Goal: Use online tool/utility: Utilize a website feature to perform a specific function

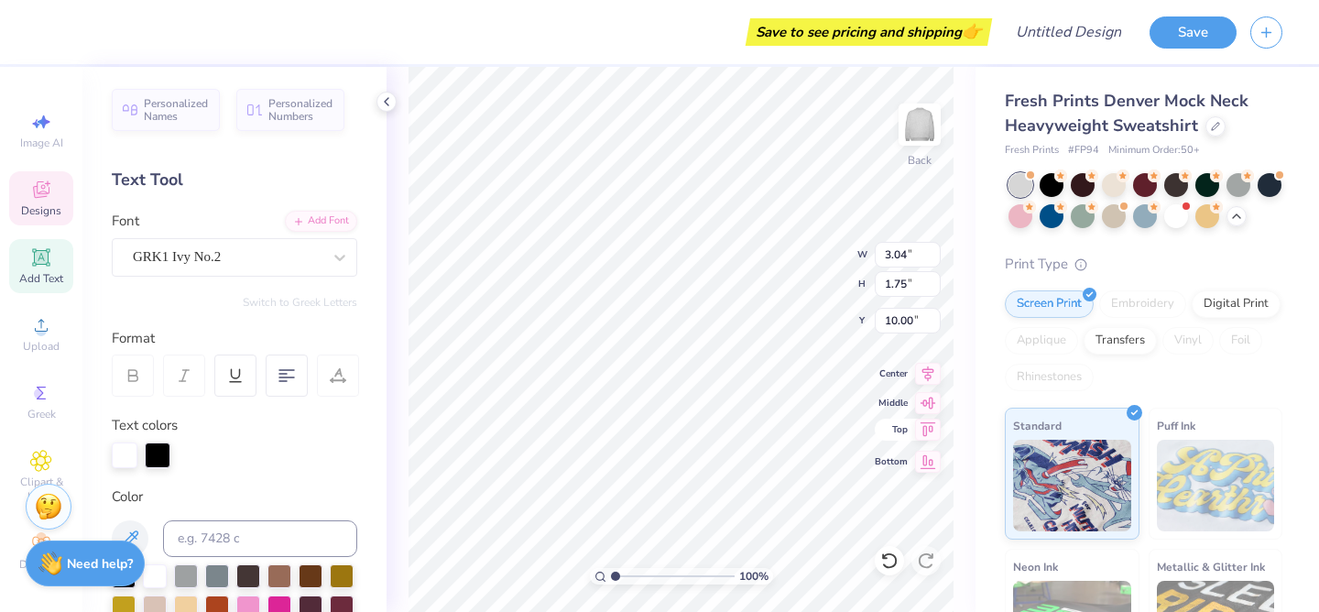
type textarea "A"
type textarea "B"
type textarea "A"
type textarea "S"
type textarea "AGD"
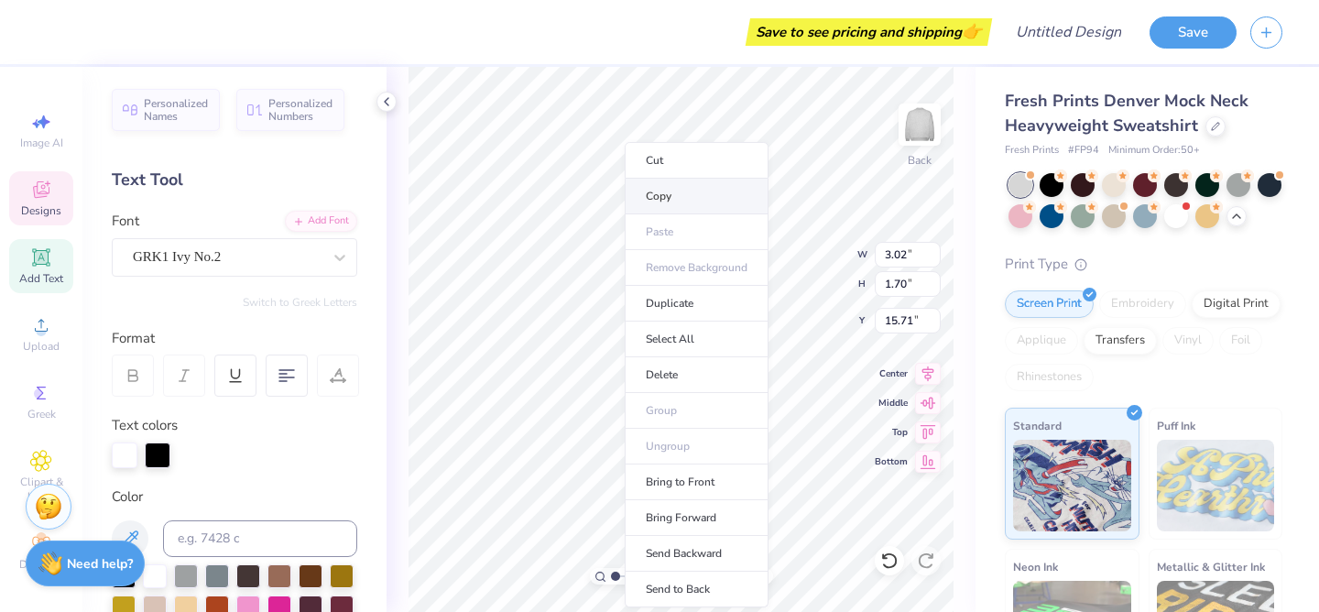
click at [668, 193] on li "Copy" at bounding box center [697, 197] width 144 height 36
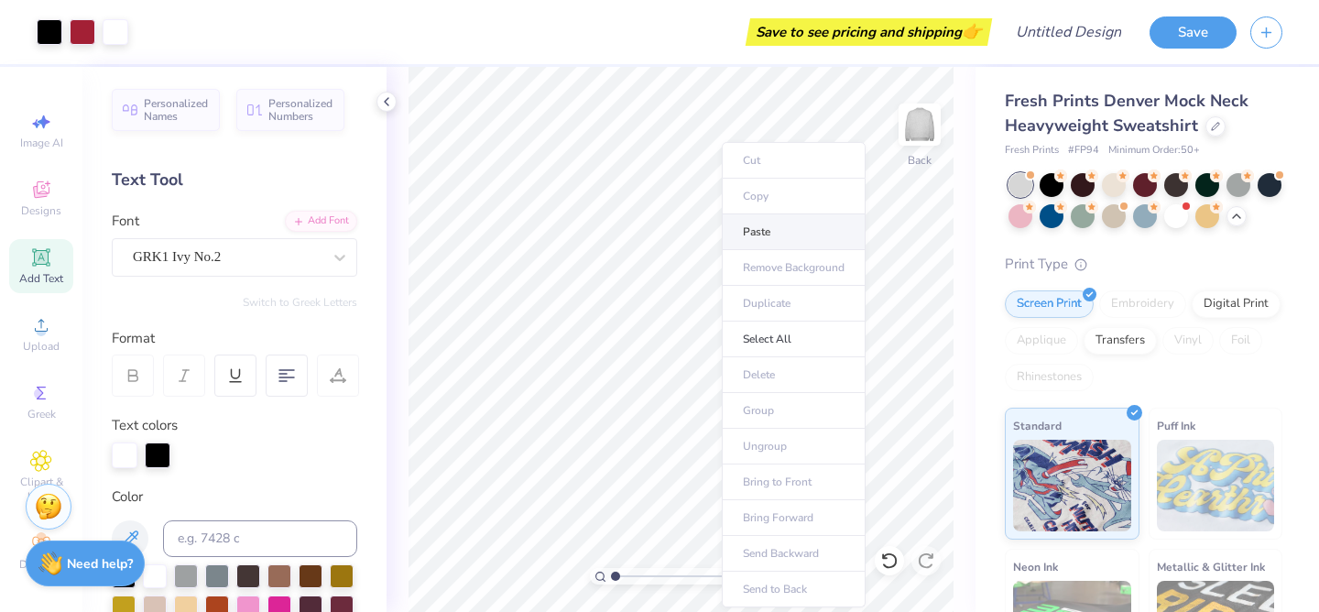
click at [770, 226] on li "Paste" at bounding box center [794, 232] width 144 height 36
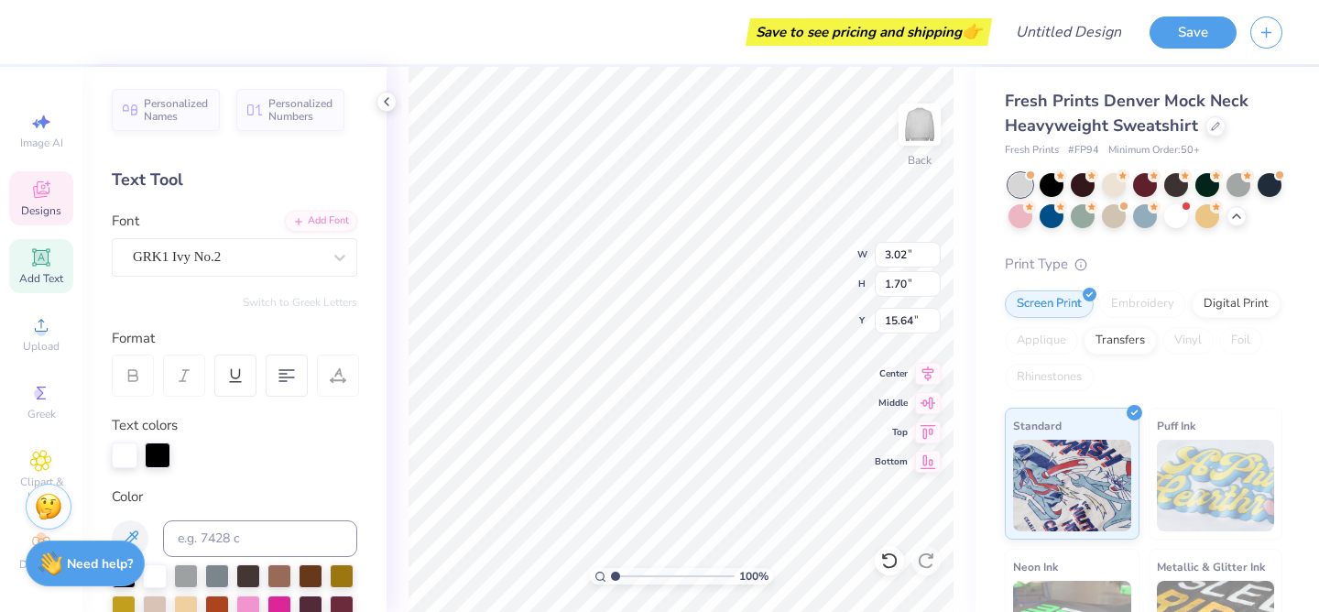
type textarea "A"
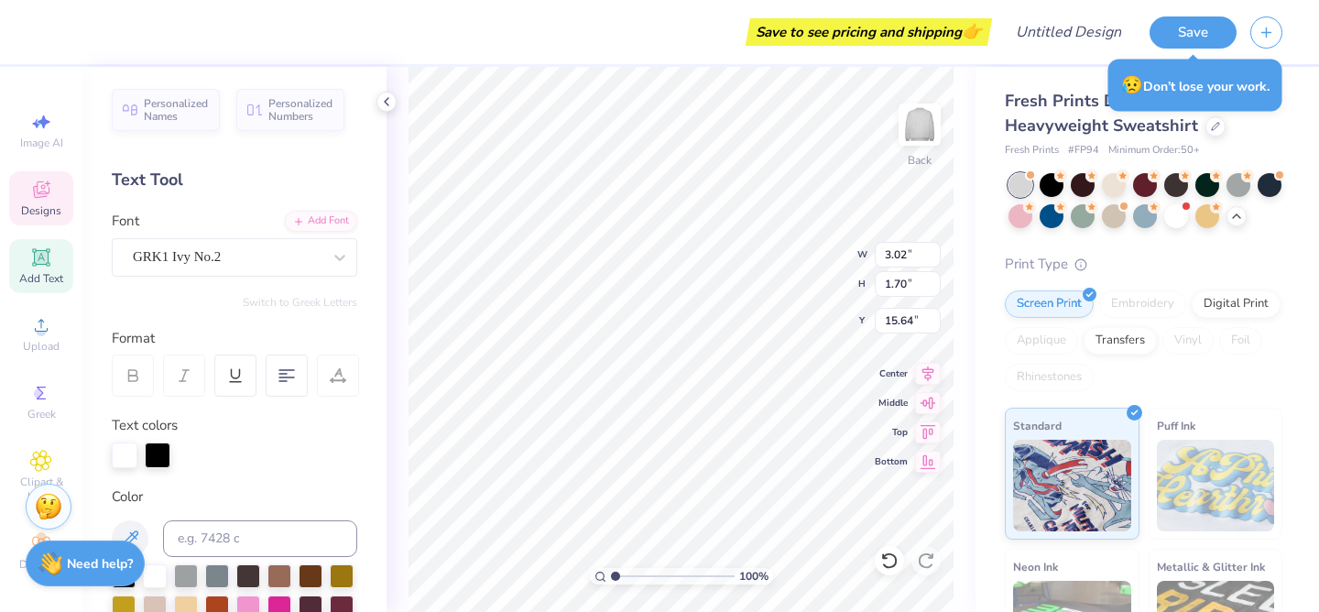
type textarea "SFE"
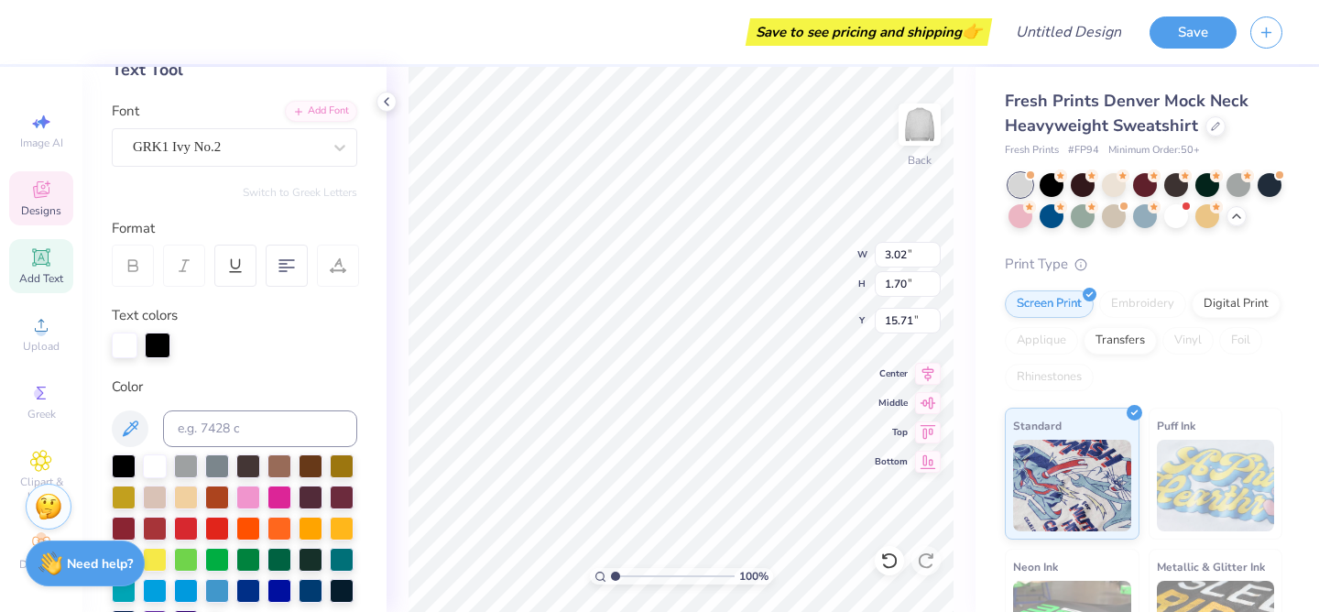
scroll to position [122, 0]
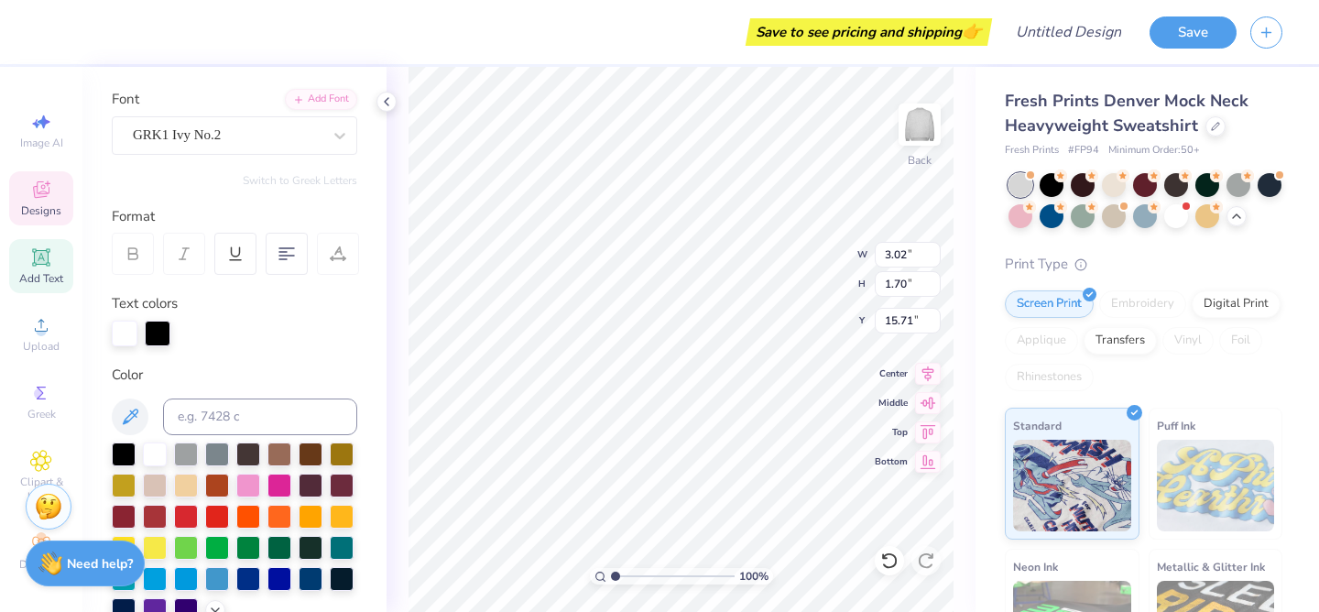
click at [126, 337] on div at bounding box center [125, 334] width 26 height 26
click at [158, 513] on div at bounding box center [155, 515] width 24 height 24
type input "3.18"
type input "1.75"
click at [126, 342] on div at bounding box center [125, 334] width 26 height 26
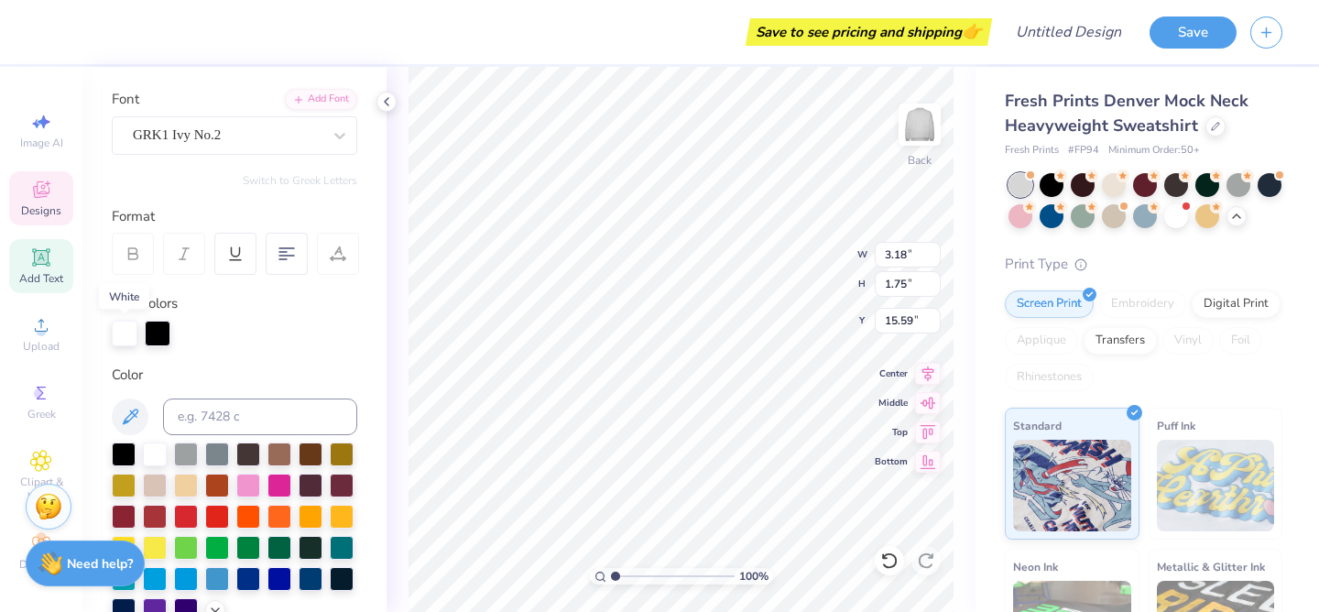
click at [118, 330] on div at bounding box center [125, 334] width 26 height 26
click at [127, 334] on div at bounding box center [125, 334] width 26 height 26
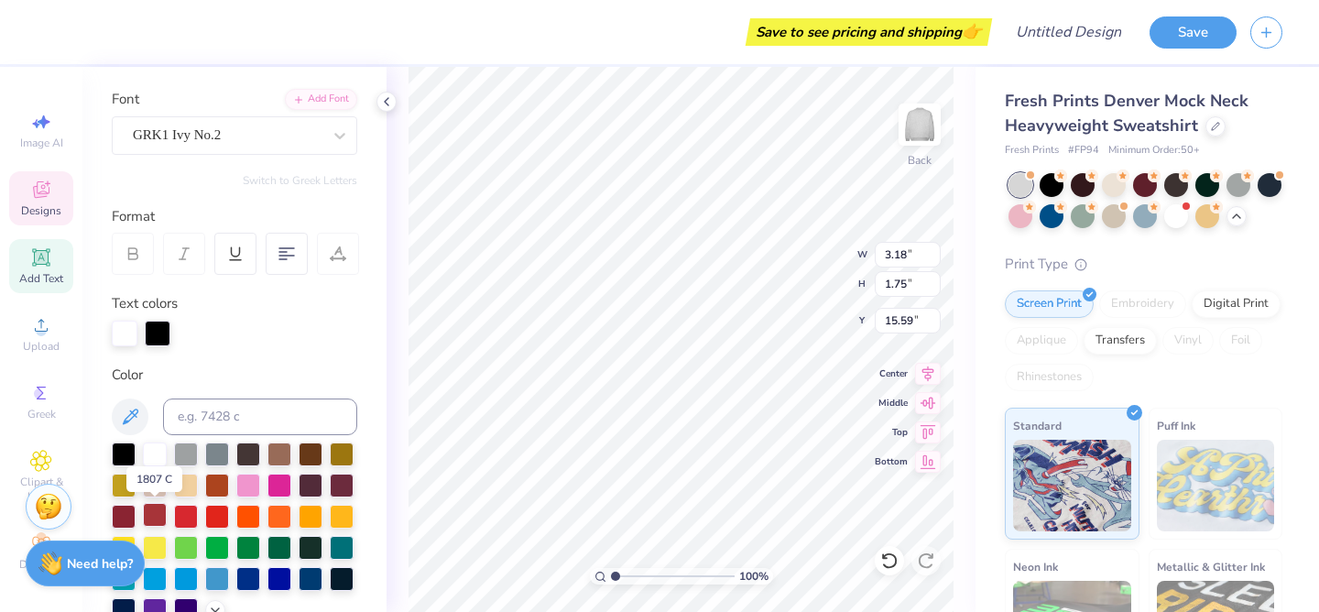
click at [150, 516] on div at bounding box center [155, 515] width 24 height 24
click at [363, 347] on div "Personalized Names Personalized Numbers Text Tool Add Font Font GRK1 Ivy No.2 S…" at bounding box center [234, 339] width 304 height 545
click at [43, 324] on icon at bounding box center [41, 325] width 22 height 22
type input "15.66"
type input "13.37"
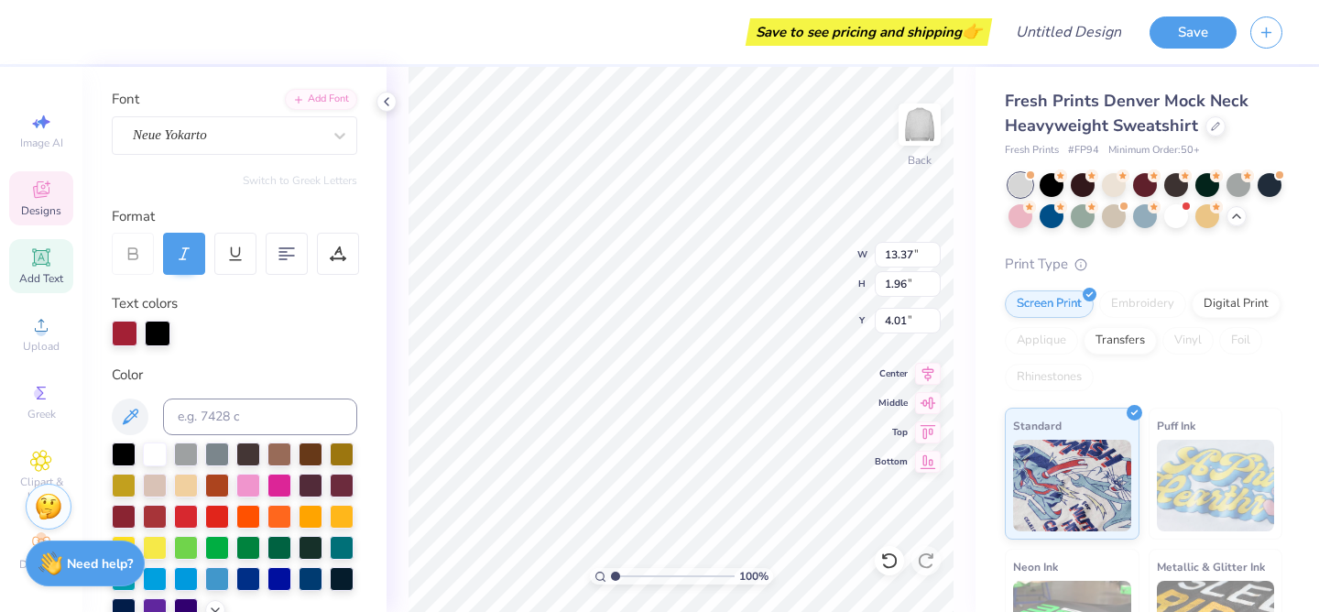
type input "1.96"
type input "4.01"
type textarea "x"
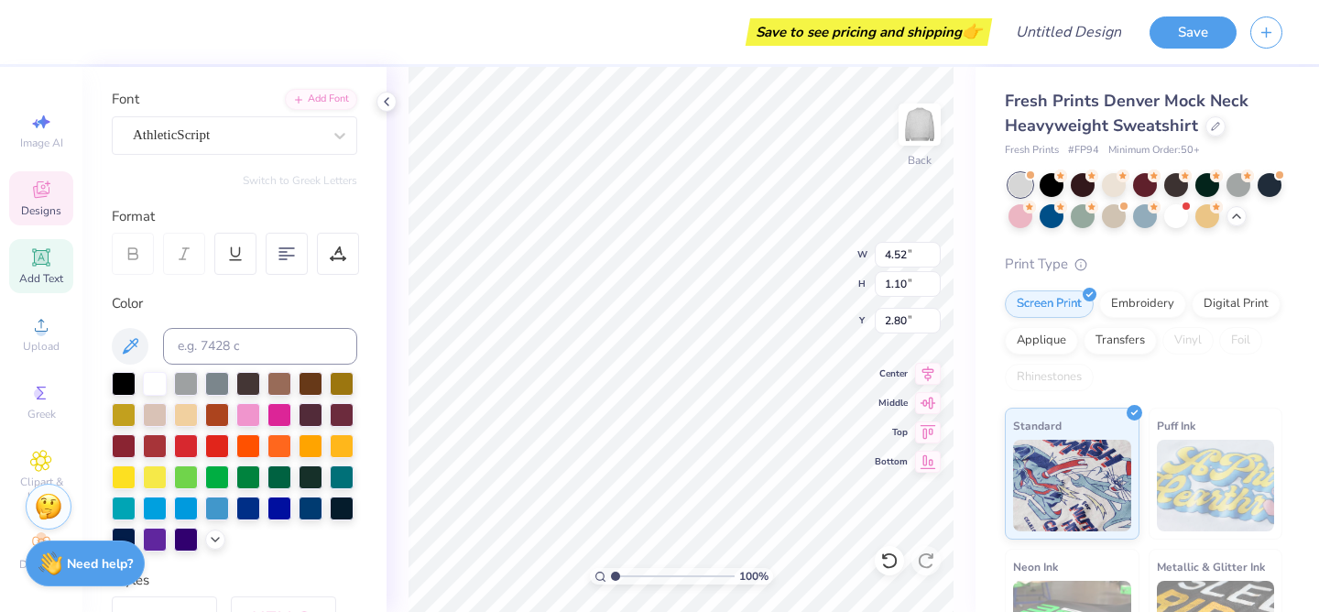
type input "4.52"
type input "1.10"
type input "1.39"
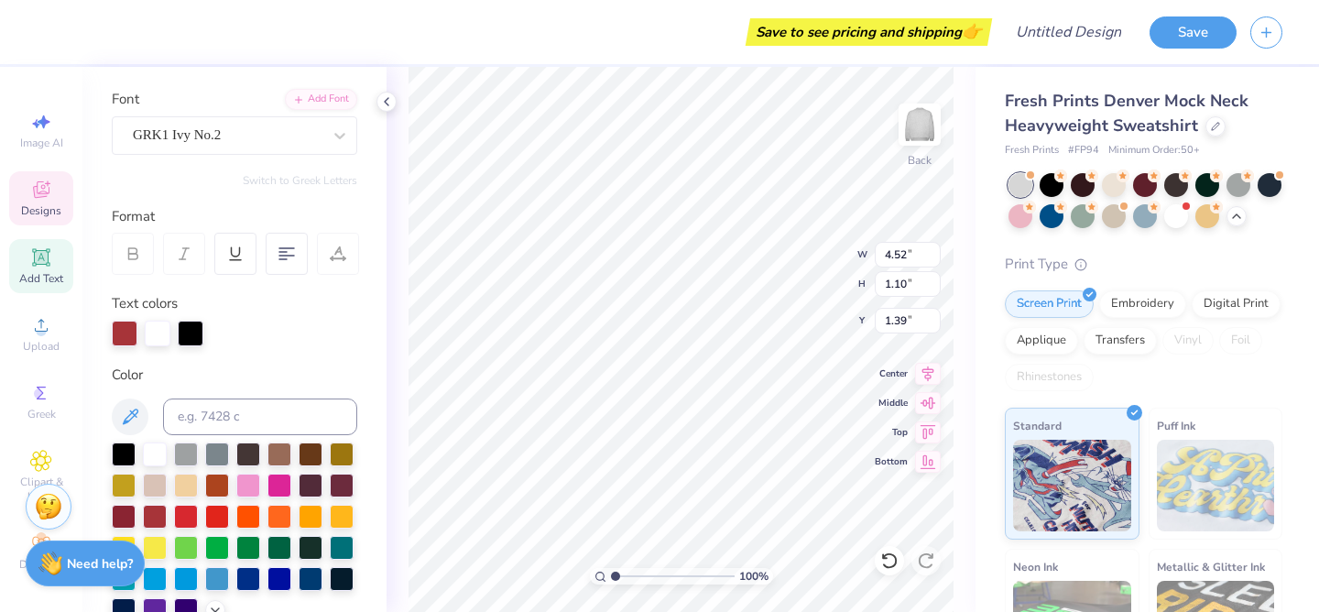
type input "3.02"
type input "1.70"
type input "4.31"
type input "3.71"
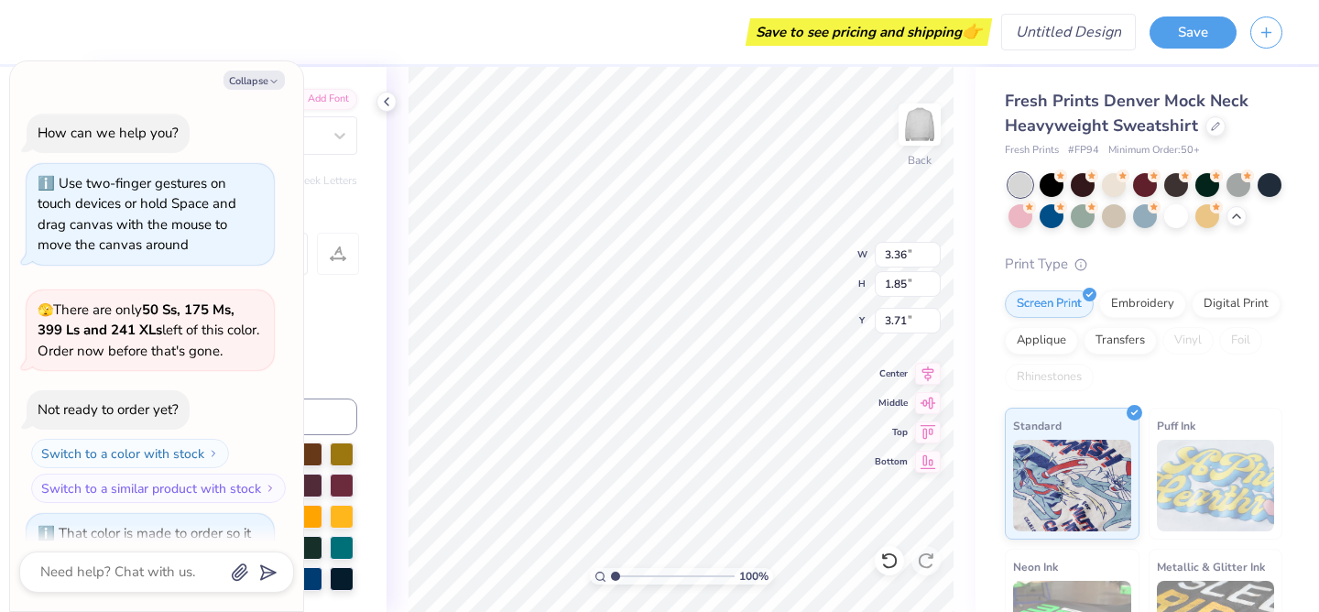
type textarea "x"
